Goal: Transaction & Acquisition: Purchase product/service

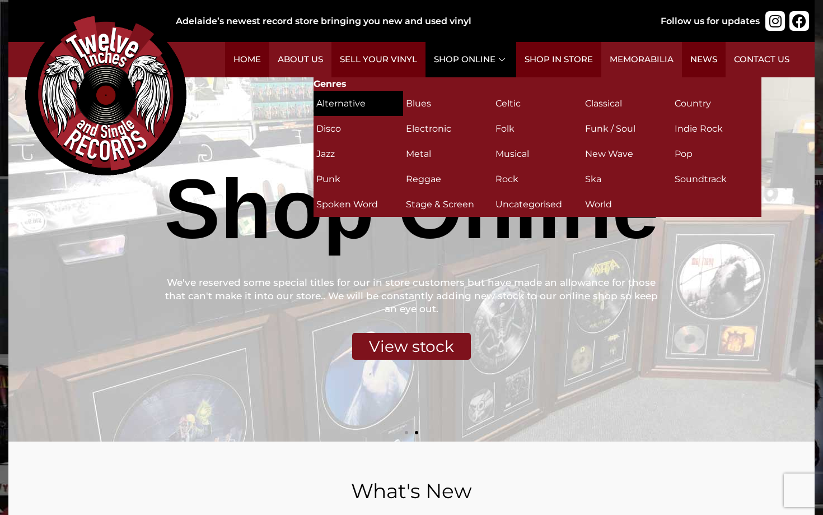
click at [346, 104] on h2 "Alternative (35)" at bounding box center [358, 104] width 84 height 20
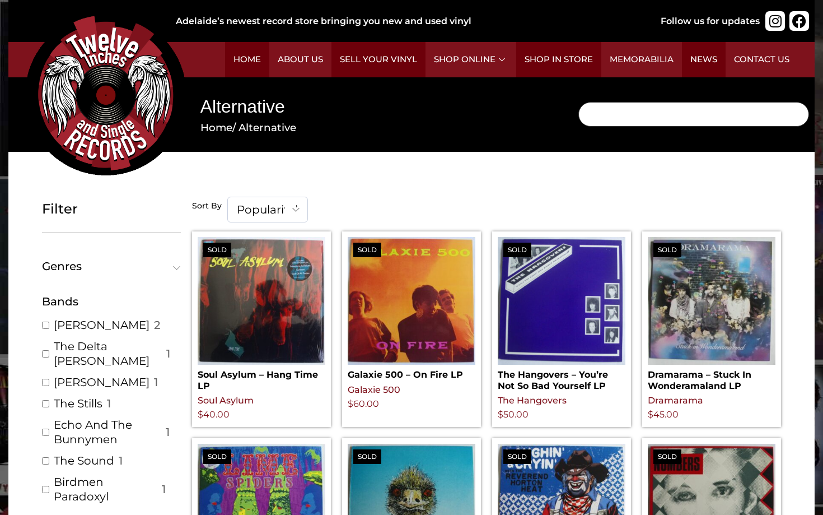
click at [618, 117] on input "Search" at bounding box center [694, 114] width 231 height 25
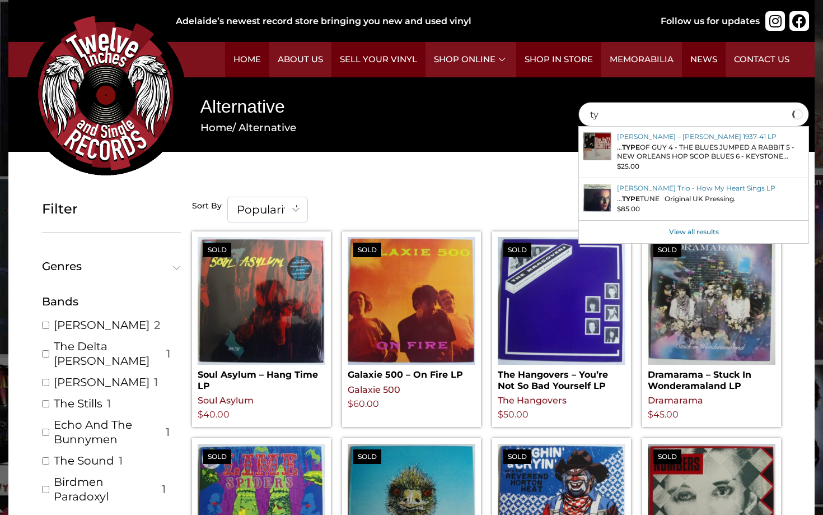
type input "t"
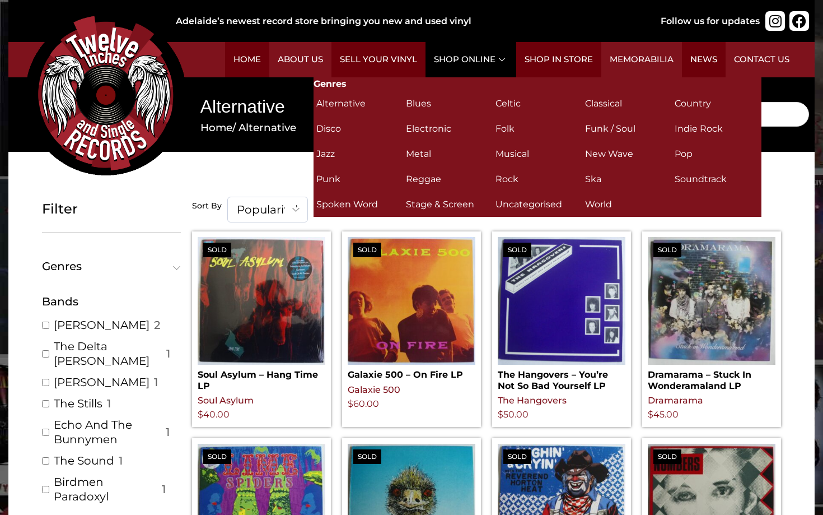
click at [504, 60] on icon at bounding box center [503, 60] width 9 height 6
click at [696, 159] on h2 "Pop (28)" at bounding box center [717, 154] width 84 height 20
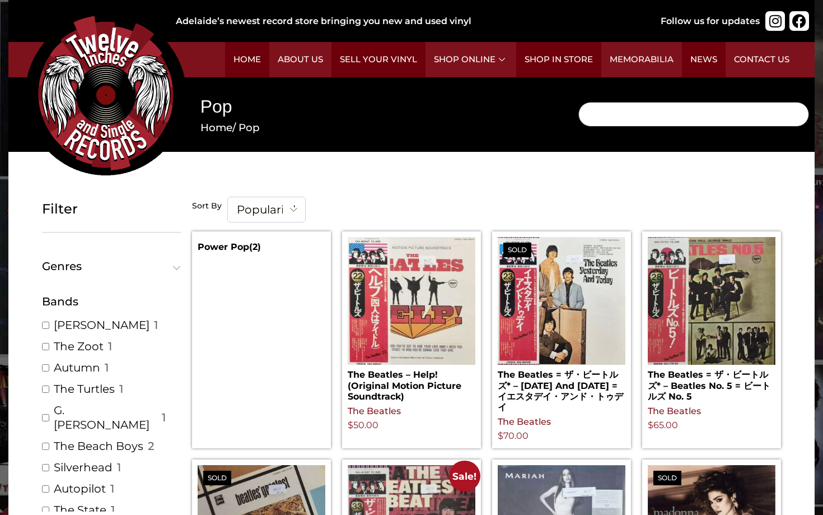
click at [667, 123] on input "Search" at bounding box center [694, 114] width 231 height 25
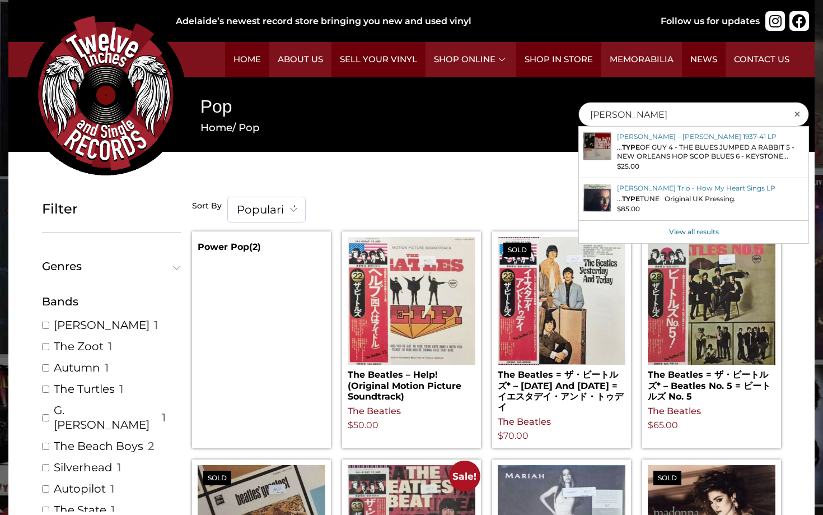
type input "[PERSON_NAME]"
